Goal: Transaction & Acquisition: Obtain resource

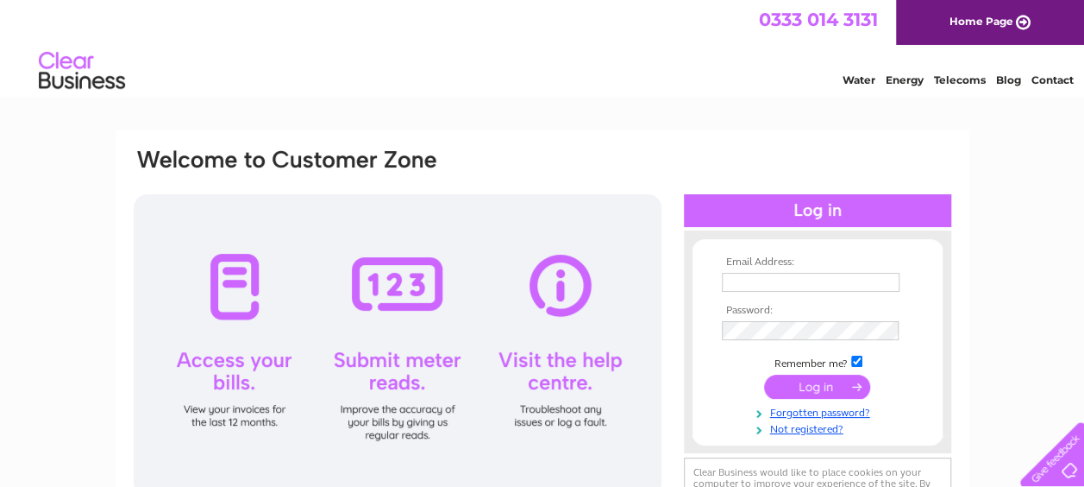
type input "accounts@thebankhouse.org"
click at [825, 385] on input "submit" at bounding box center [817, 386] width 106 height 24
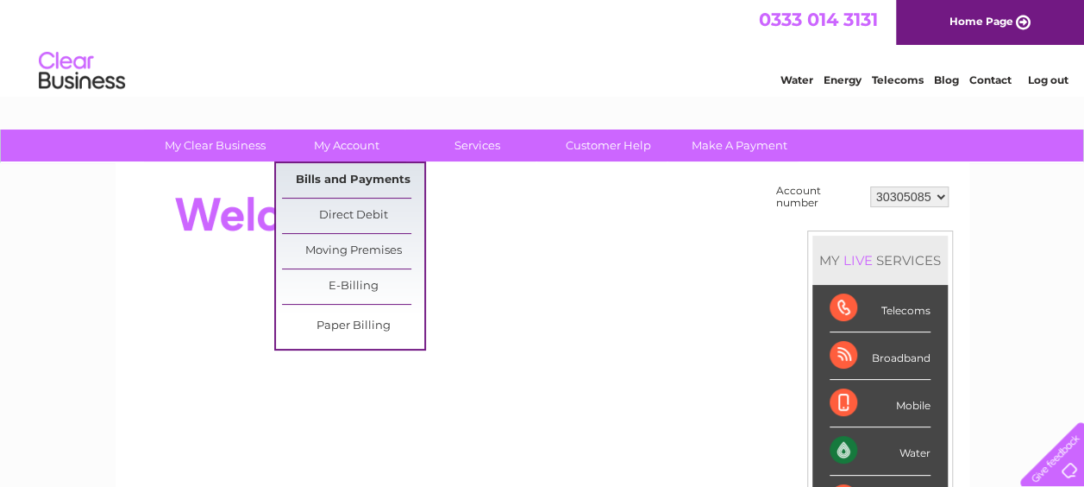
click at [354, 170] on link "Bills and Payments" at bounding box center [353, 180] width 142 height 35
click at [355, 174] on link "Bills and Payments" at bounding box center [353, 180] width 142 height 35
click at [336, 177] on link "Bills and Payments" at bounding box center [353, 180] width 142 height 35
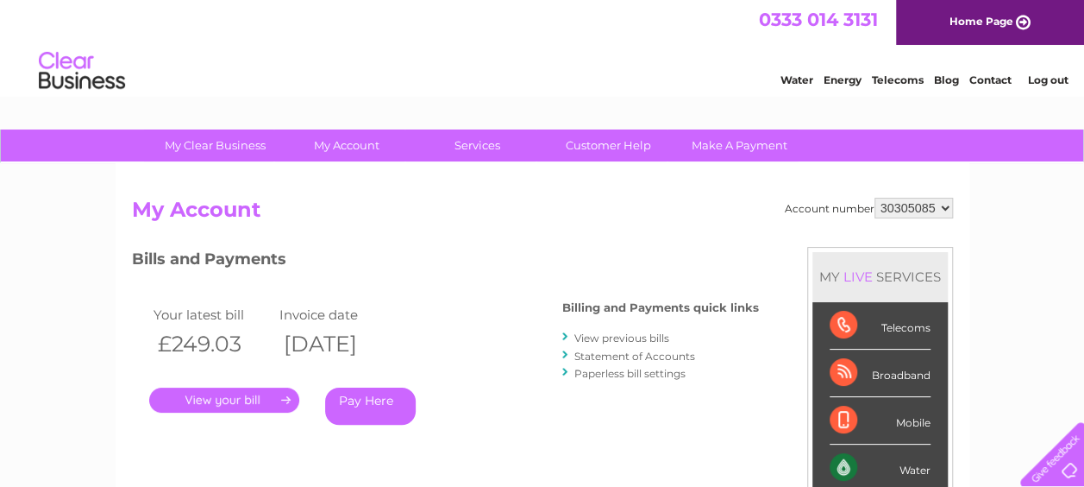
click at [628, 338] on link "View previous bills" at bounding box center [622, 337] width 95 height 13
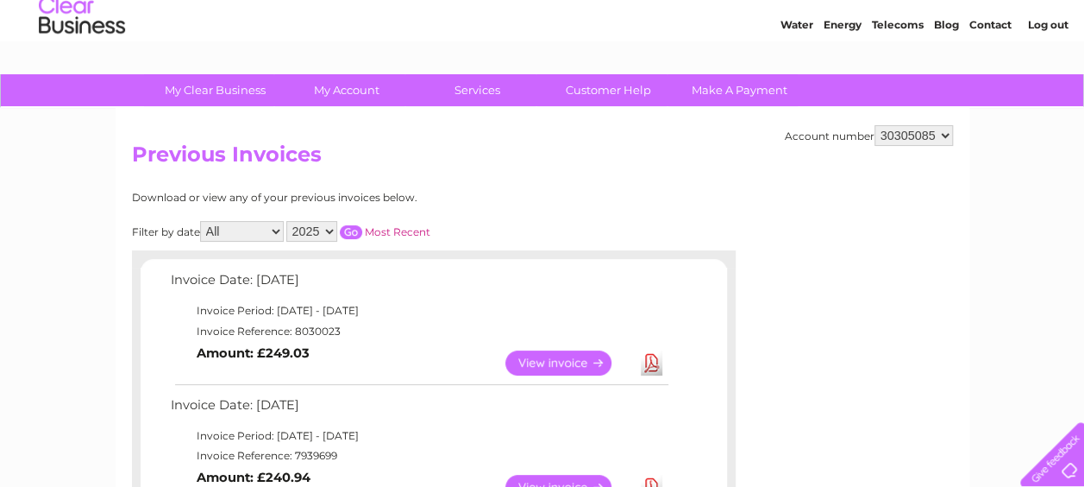
scroll to position [88, 0]
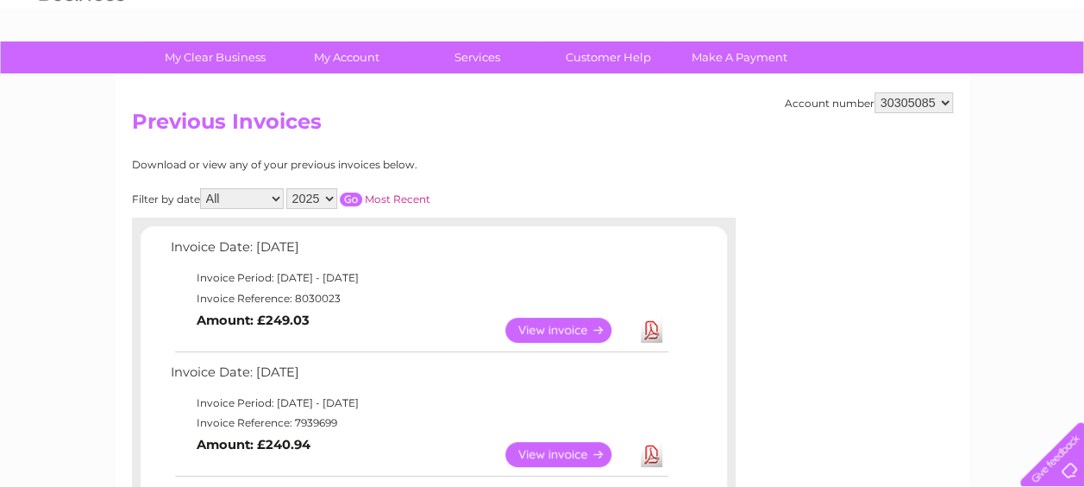
click at [649, 452] on link "Download" at bounding box center [652, 454] width 22 height 25
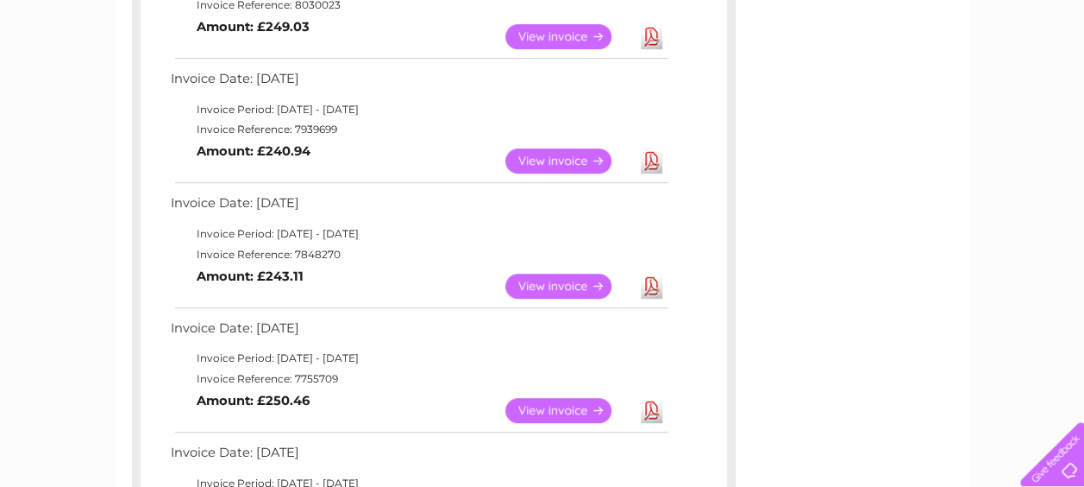
scroll to position [399, 0]
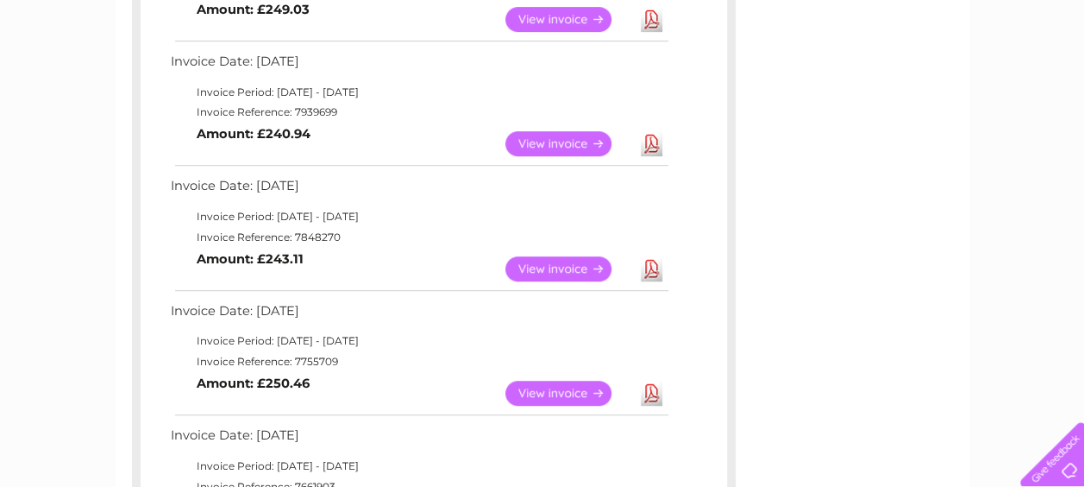
click at [654, 266] on link "Download" at bounding box center [652, 268] width 22 height 25
click at [654, 395] on link "Download" at bounding box center [652, 392] width 22 height 25
